Goal: Entertainment & Leisure: Browse casually

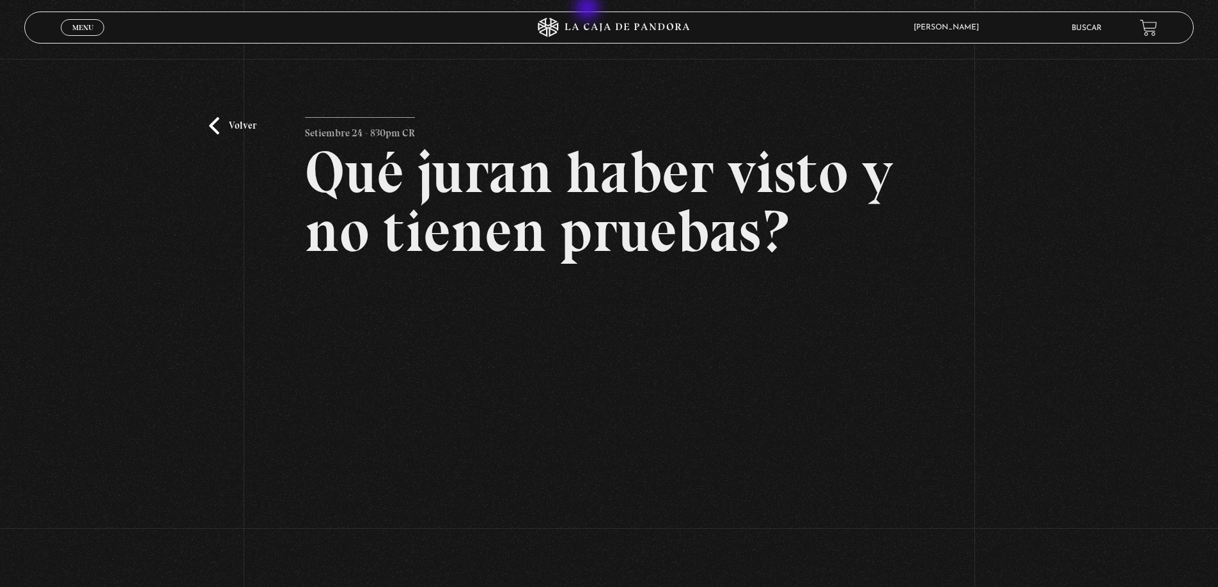
scroll to position [128, 0]
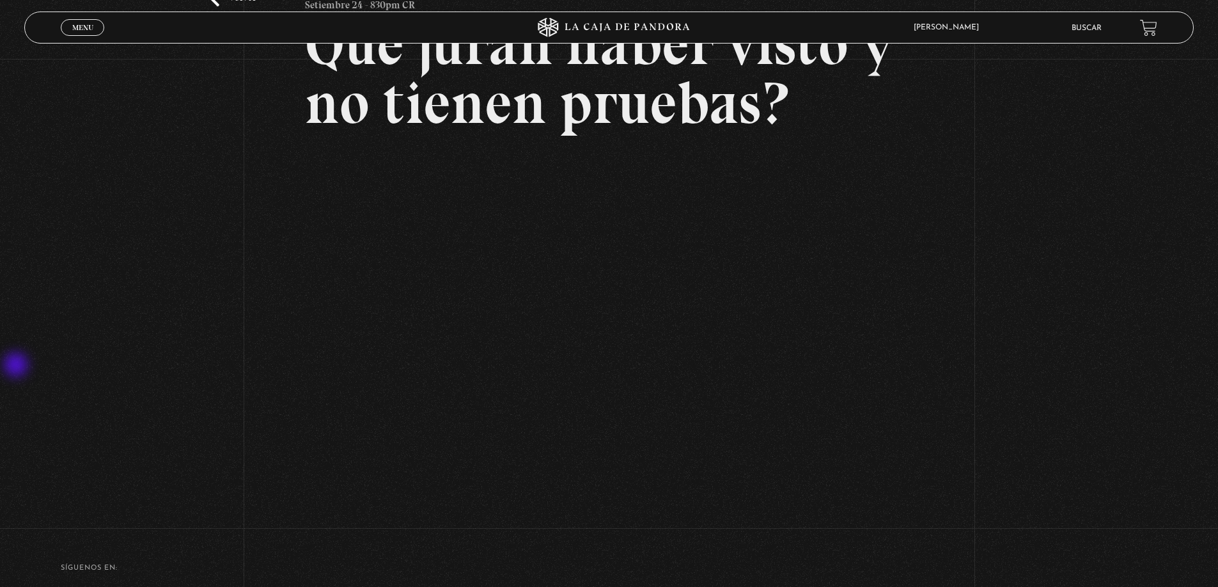
click at [64, 347] on div "Volver Setiembre 24 - 830pm CR Qué juran haber visto y no tienen pruebas?" at bounding box center [609, 225] width 1218 height 588
click at [1125, 267] on div "Volver Setiembre 24 - 830pm CR Qué juran haber visto y no tienen pruebas?" at bounding box center [609, 225] width 1218 height 588
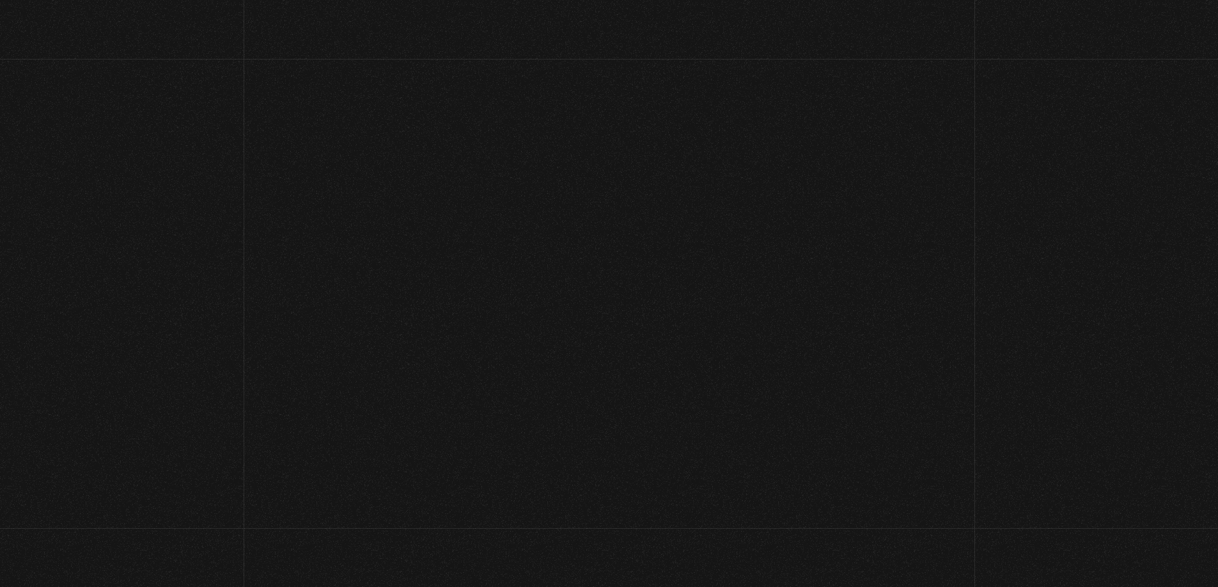
scroll to position [64, 0]
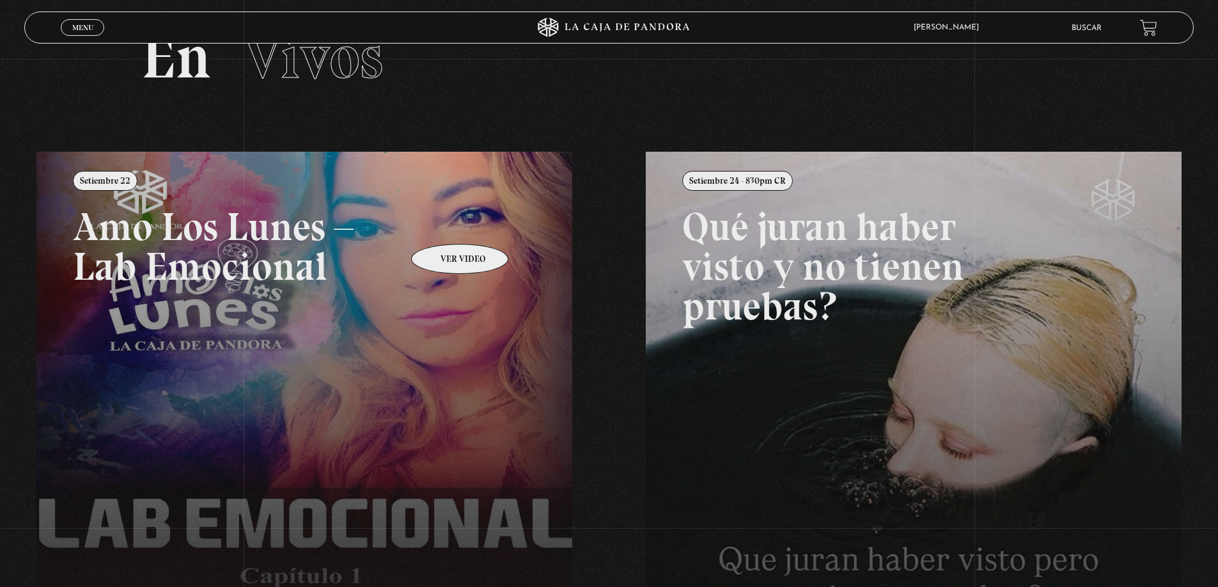
click at [443, 225] on link at bounding box center [645, 445] width 1218 height 587
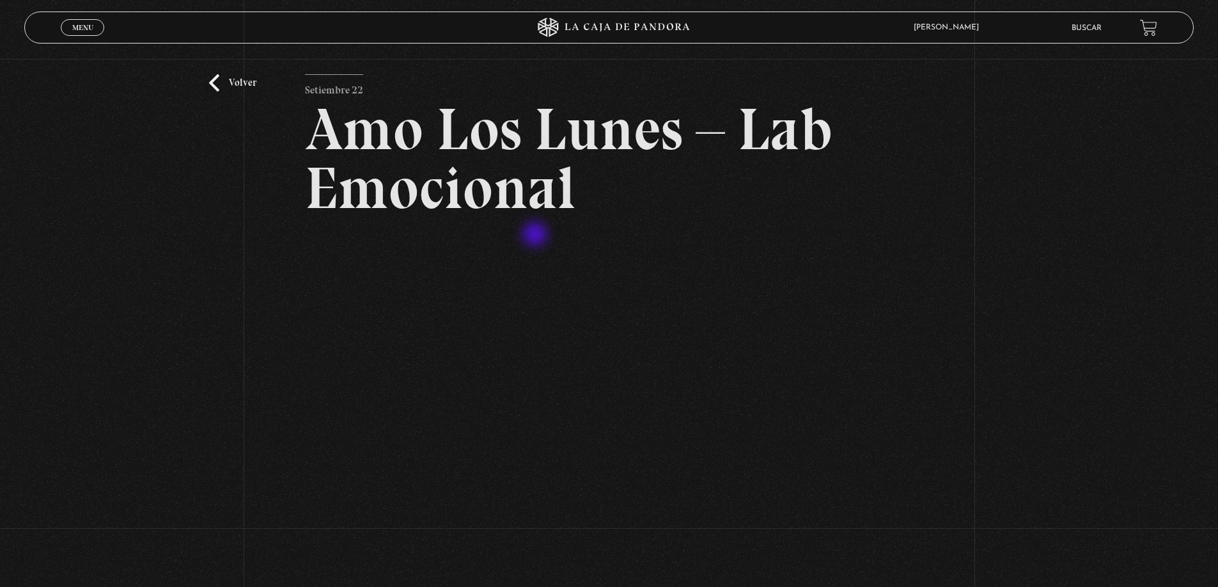
scroll to position [64, 0]
